Goal: Transaction & Acquisition: Purchase product/service

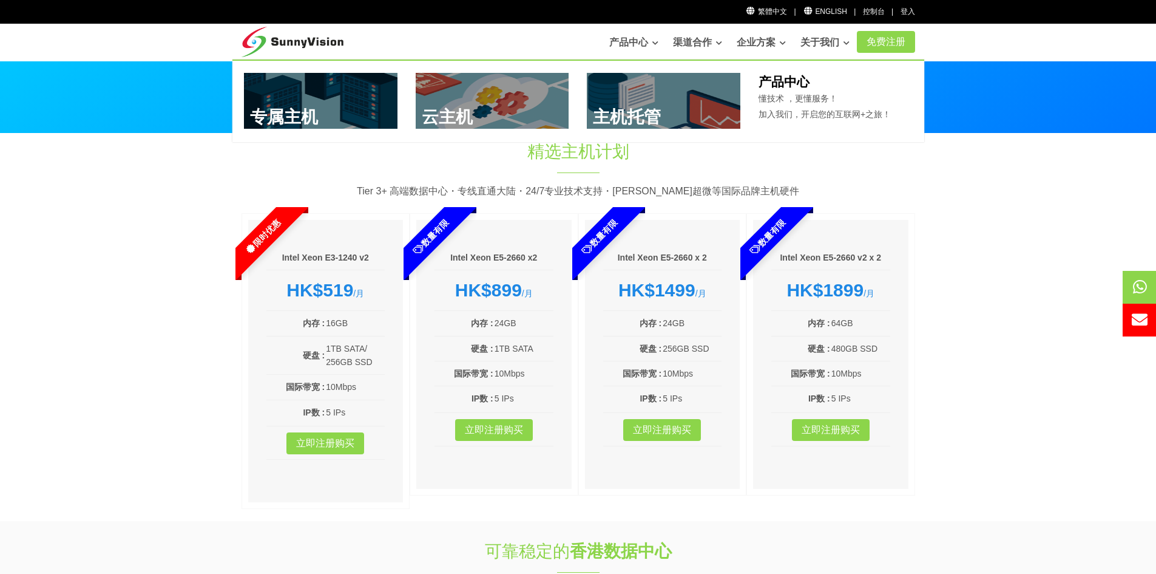
click at [668, 100] on link at bounding box center [664, 101] width 154 height 56
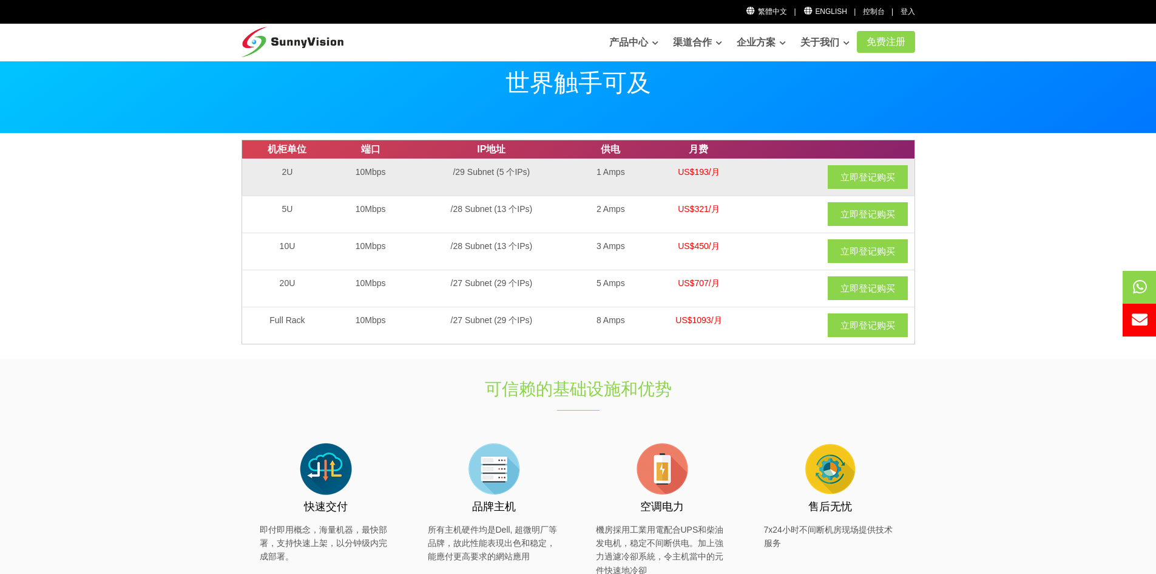
click at [437, 178] on td "/29 Subnet (5 个IPs)" at bounding box center [491, 176] width 166 height 37
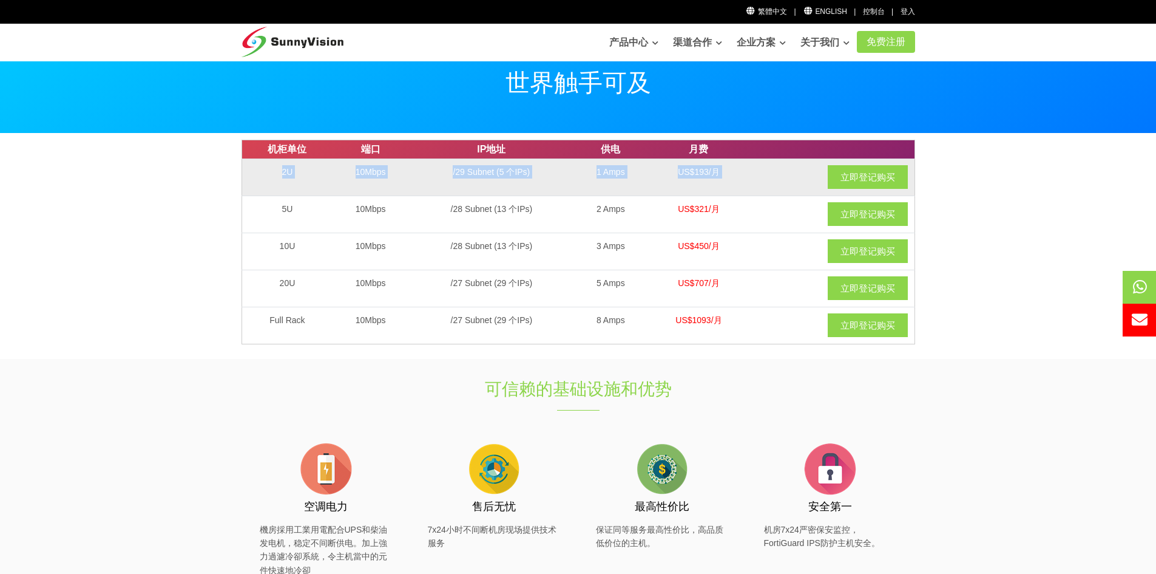
drag, startPoint x: 270, startPoint y: 181, endPoint x: 799, endPoint y: 168, distance: 528.8
click at [796, 169] on tr "2U 10Mbps /29 Subnet (5 个IPs) 1 Amps US$193/月 立即登记购买" at bounding box center [578, 176] width 673 height 37
click at [867, 171] on link "立即登记购买" at bounding box center [868, 177] width 80 height 24
